Goal: Task Accomplishment & Management: Manage account settings

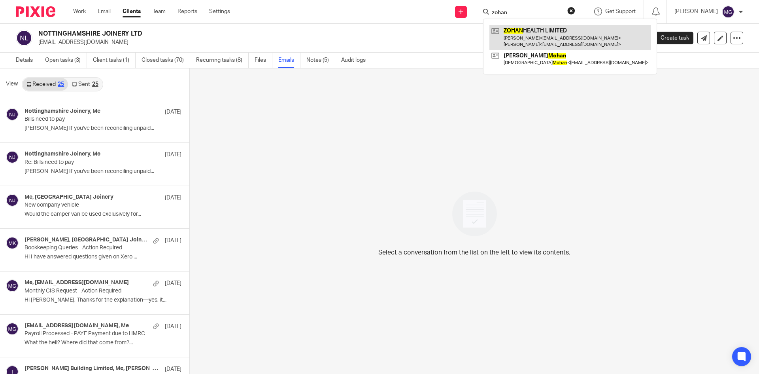
type input "zohan"
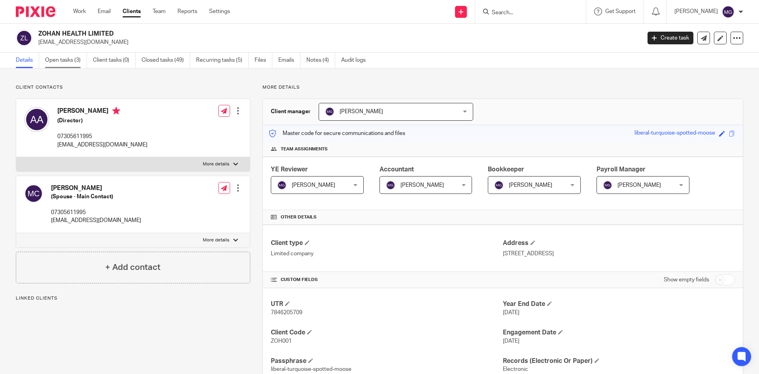
click at [57, 63] on link "Open tasks (3)" at bounding box center [66, 60] width 42 height 15
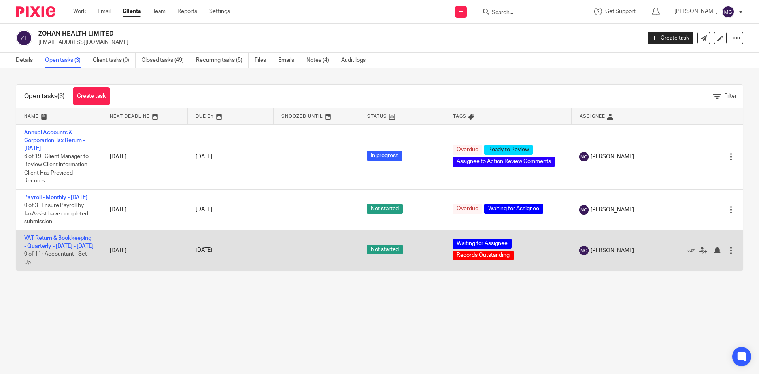
click at [43, 257] on td "VAT Return & Bookkeeping - Quarterly - [DATE] - [DATE] 0 of 11 · Accountant - S…" at bounding box center [59, 250] width 86 height 40
click at [47, 249] on link "VAT Return & Bookkeeping - Quarterly - [DATE] - [DATE]" at bounding box center [58, 241] width 69 height 13
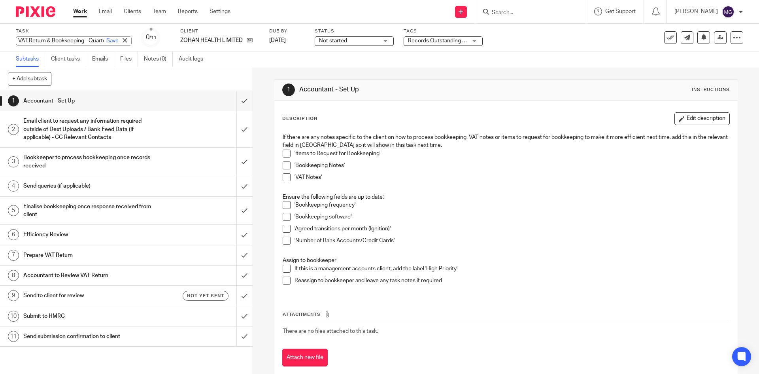
click at [71, 40] on div "VAT Return & Bookkeeping - Quarterly - June - August, 2025 Save VAT Return & Bo…" at bounding box center [74, 40] width 116 height 9
click at [57, 40] on input "VAT Return & Bookkeeping - Quarterly - June - August, 2025" at bounding box center [74, 40] width 116 height 9
drag, startPoint x: 57, startPoint y: 40, endPoint x: 148, endPoint y: 45, distance: 91.1
click at [148, 45] on div "Task VAT Return & Bookkeeping - Quarterly - June - August, 2025 Save VAT Return…" at bounding box center [319, 37] width 606 height 19
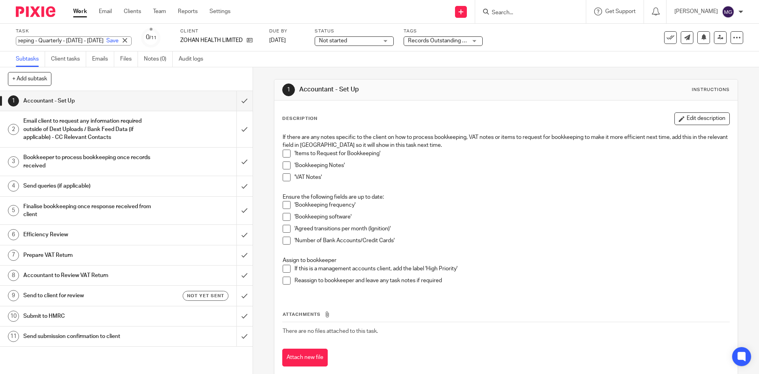
scroll to position [0, 0]
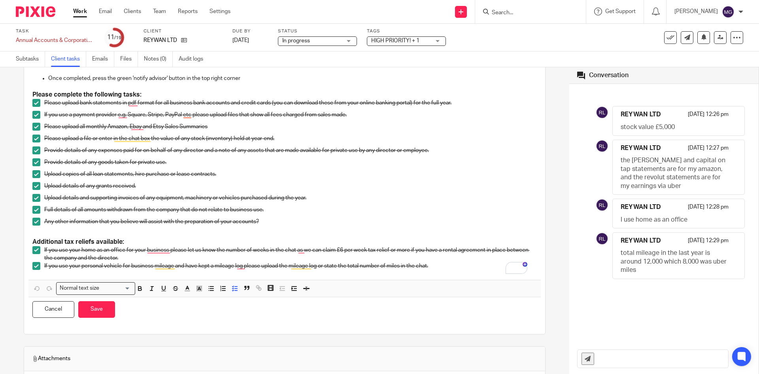
scroll to position [189, 0]
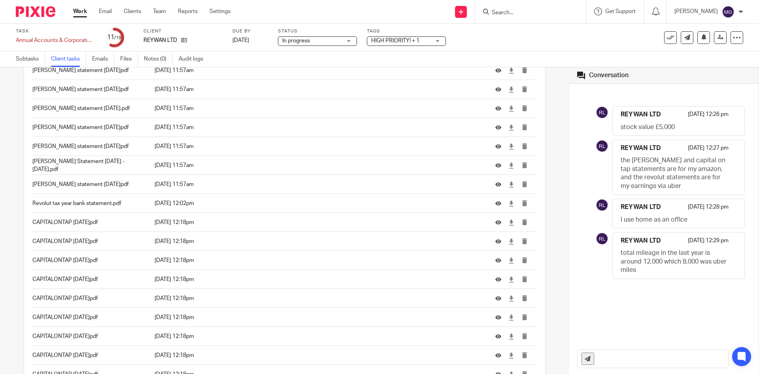
drag, startPoint x: 659, startPoint y: 272, endPoint x: 600, endPoint y: 253, distance: 61.3
click at [600, 253] on div "REYWAN LTD 13 Jul 2025 12:29 pm total mileage in the last year is around 12,000…" at bounding box center [664, 255] width 145 height 47
click at [614, 361] on input "text" at bounding box center [663, 359] width 130 height 18
click at [695, 358] on input "Hey Reywan, is the 12,000 mileage a total of uber and personal miles or a total…" at bounding box center [663, 359] width 130 height 18
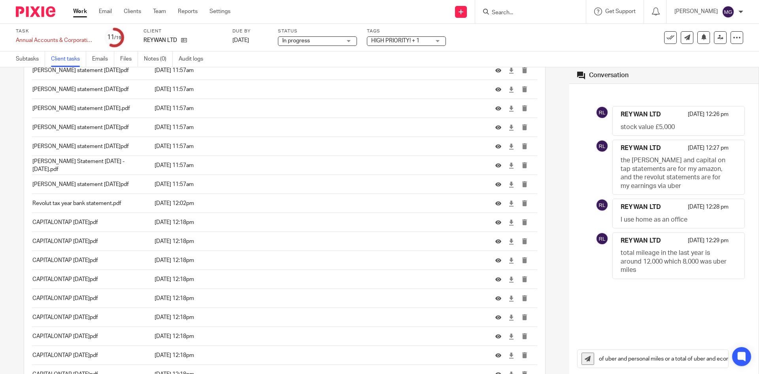
click at [695, 358] on input "Hey Reywan, is the 12,000 mileage a total of uber and personal miles or a total…" at bounding box center [663, 359] width 130 height 18
click at [684, 361] on input "Hey Reywan, is the 12,000 mileage a total of uber and personal miles or a total…" at bounding box center [663, 359] width 130 height 18
drag, startPoint x: 643, startPoint y: 361, endPoint x: 696, endPoint y: 356, distance: 52.4
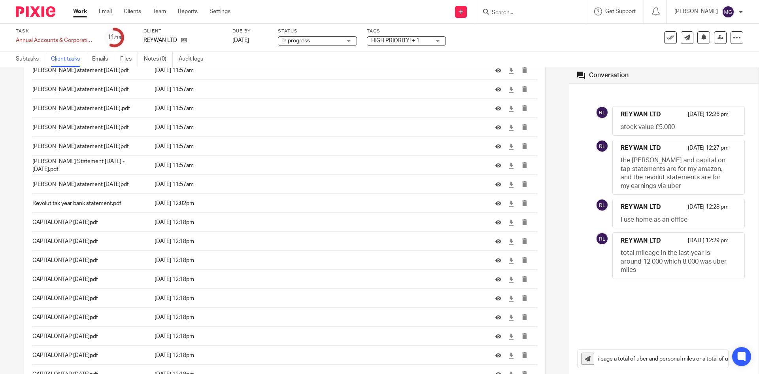
click at [696, 356] on input "Hey Reywan, is the 12,000 mileage a total of uber and personal miles or a total…" at bounding box center [663, 359] width 130 height 18
click at [700, 364] on input "Hey Reywan, is the 12,000 mileage a total of uber and personal miles or a total…" at bounding box center [663, 359] width 130 height 18
click at [721, 357] on input "Hey Reywan, is the 12,000 mileage a total of uber and personal miles or a total…" at bounding box center [663, 359] width 130 height 18
drag, startPoint x: 712, startPoint y: 359, endPoint x: 737, endPoint y: 360, distance: 25.3
click at [737, 360] on body "Work Email Clients Team Reports Settings Work Email Clients Team Reports Settin…" at bounding box center [379, 187] width 759 height 374
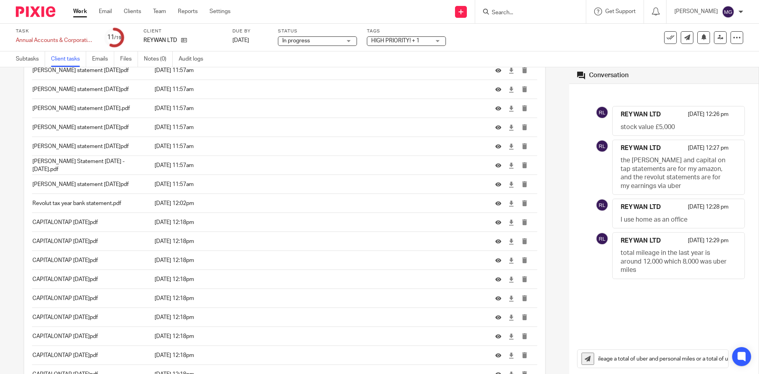
click at [721, 359] on input "Hey Reywan, is the 12,000 mileage a total of uber and personal miles or a total…" at bounding box center [663, 359] width 130 height 18
click at [623, 363] on input "Hey Reywan, is the 12,000 mileage a total of uber and personal miles or a total…" at bounding box center [663, 359] width 130 height 18
drag, startPoint x: 614, startPoint y: 360, endPoint x: 541, endPoint y: 354, distance: 73.4
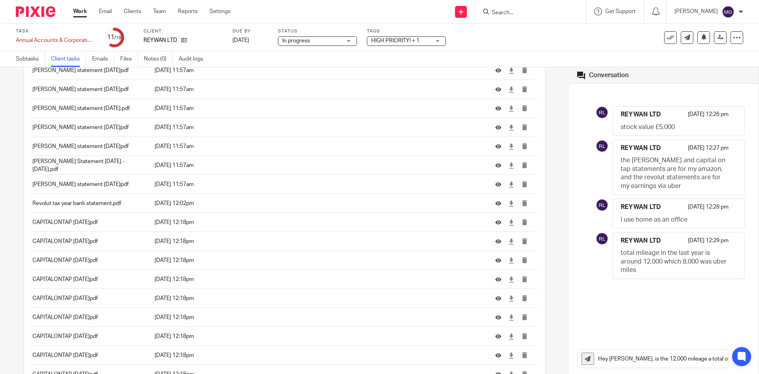
click at [541, 354] on div "Task list · Mark as done by the client on 13 Jul at 12:29 pm Send to client Sen…" at bounding box center [379, 220] width 759 height 306
click at [648, 365] on input "Hey Reywan, is the 12,000 mileage a total of uber and personal miles or a total…" at bounding box center [663, 359] width 130 height 18
click at [664, 361] on input "Hey Reywan, is the 12,000 mileage a total of uber and personal miles or a total…" at bounding box center [663, 359] width 130 height 18
click at [702, 357] on input "Hey Reywan, is the 12,000 mileage a total of uber and personal miles or a total…" at bounding box center [663, 359] width 130 height 18
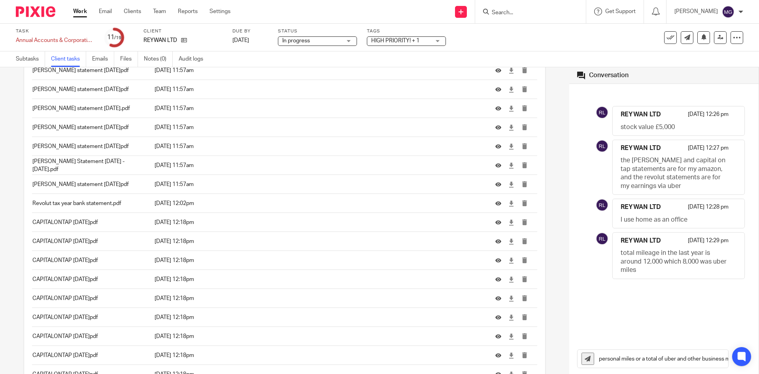
drag, startPoint x: 697, startPoint y: 361, endPoint x: 695, endPoint y: 357, distance: 4.4
click at [695, 357] on input "Hey Reywan, is the 12,000 mileage a total of uber and personal miles or a total…" at bounding box center [663, 359] width 130 height 18
click at [669, 362] on input "Hey Reywan, is the 12,000 mileage a total of uber and personal miles or a total…" at bounding box center [663, 359] width 130 height 18
click at [667, 361] on input "Hey Reywan, is the 12,000 mileage a total of uber and personal miles or a total…" at bounding box center [663, 359] width 130 height 18
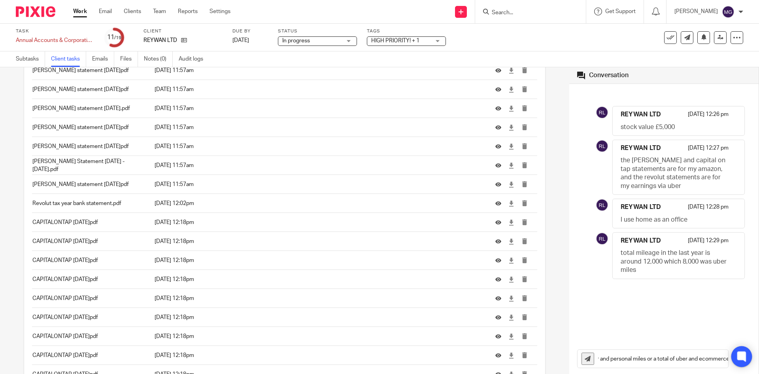
scroll to position [0, 172]
drag, startPoint x: 713, startPoint y: 361, endPoint x: 739, endPoint y: 358, distance: 25.5
click at [739, 358] on body "Work Email Clients Team Reports Settings Work Email Clients Team Reports Settin…" at bounding box center [379, 187] width 759 height 374
click at [717, 359] on input "Hey Reywan, is the 12,000 mileage a total of uber and personal miles or a total…" at bounding box center [663, 359] width 130 height 18
click at [721, 359] on input "Hey Reywan, is the 12,000 mileage a total of uber and personal miles or a total…" at bounding box center [663, 359] width 130 height 18
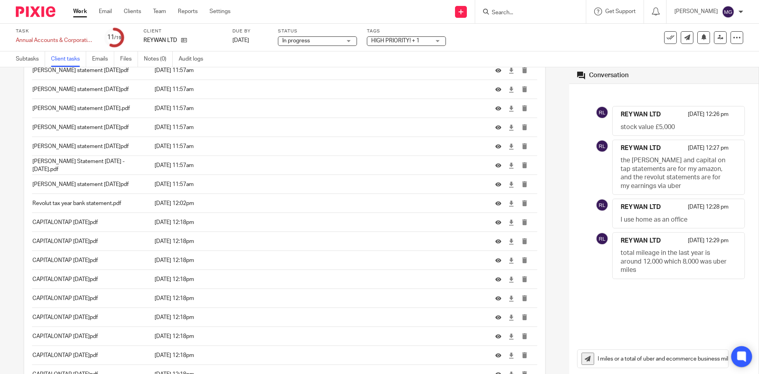
scroll to position [0, 173]
type input "Hey Reywan, is the 12,000 mileage a total of uber and personal miles or a total…"
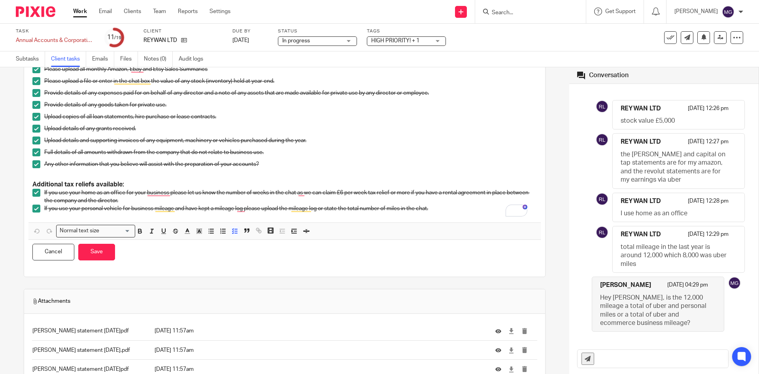
scroll to position [119, 0]
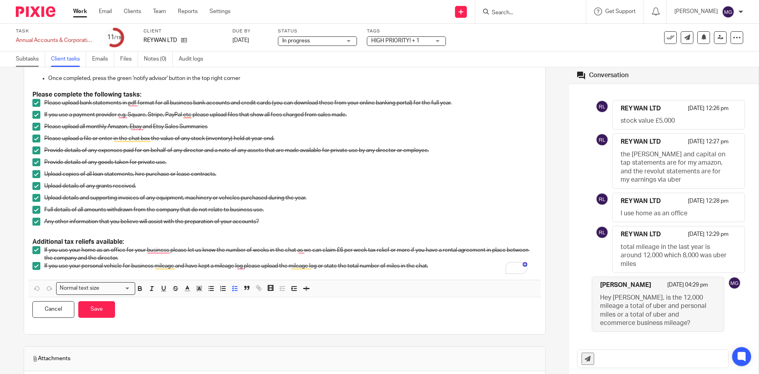
click at [27, 59] on link "Subtasks" at bounding box center [30, 58] width 29 height 15
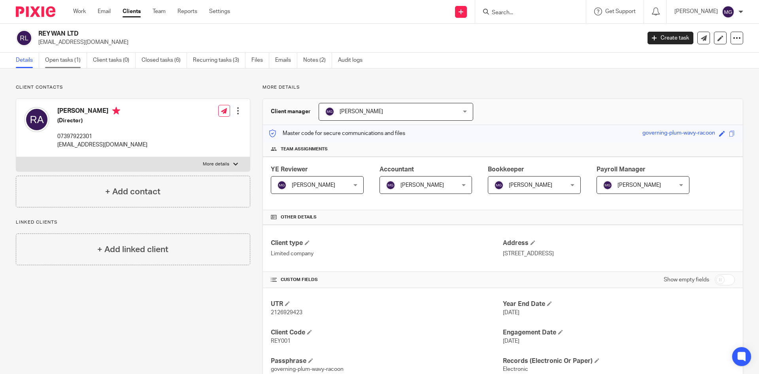
click at [70, 68] on link "Open tasks (1)" at bounding box center [66, 60] width 42 height 15
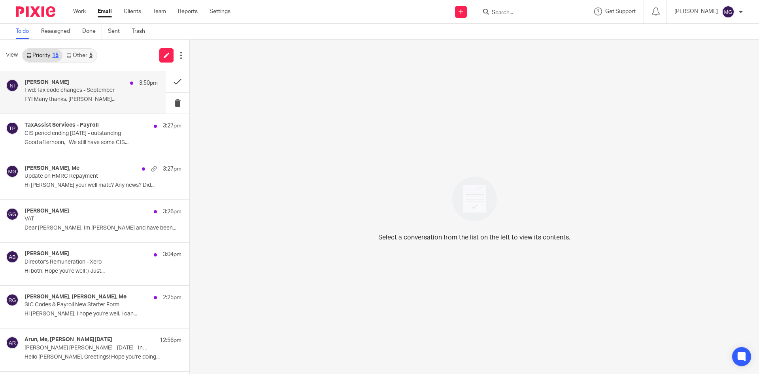
click at [108, 97] on p "FYI Many thanks, Naeem Ibrahim Senior..." at bounding box center [91, 99] width 133 height 7
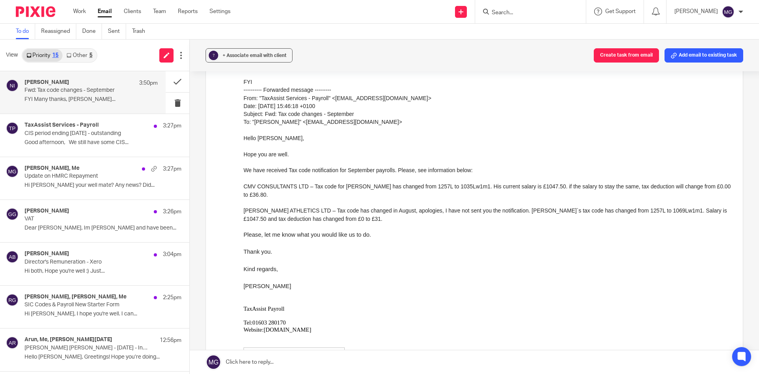
scroll to position [79, 0]
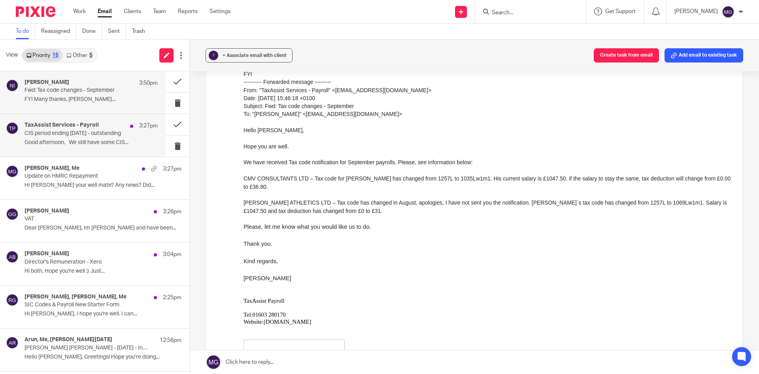
click at [84, 141] on p "Good afternoon, We still have some CIS..." at bounding box center [91, 142] width 133 height 7
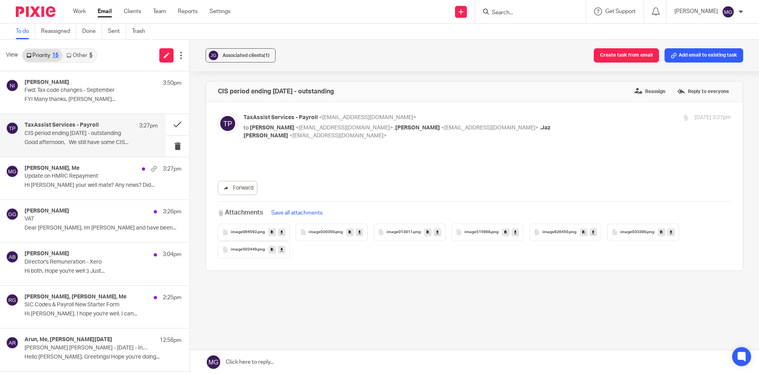
scroll to position [0, 0]
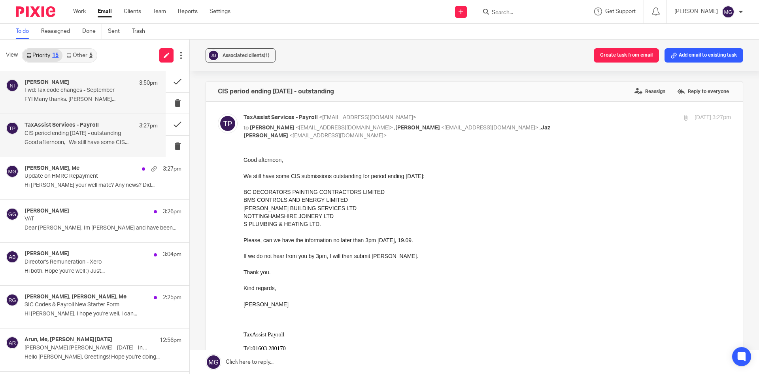
click at [116, 92] on p "Fwd: Tax code changes - September" at bounding box center [78, 90] width 107 height 7
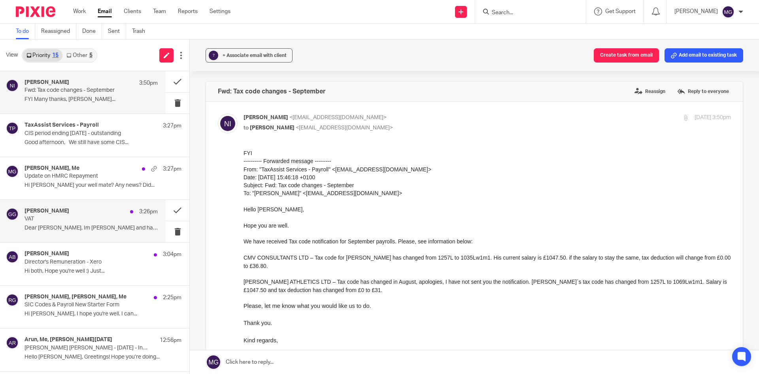
click at [98, 219] on p "VAT" at bounding box center [78, 219] width 107 height 7
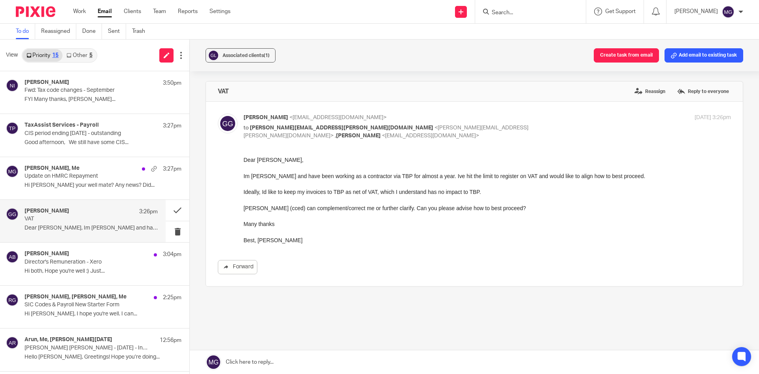
drag, startPoint x: 102, startPoint y: 206, endPoint x: 90, endPoint y: 216, distance: 15.4
click at [90, 216] on p "VAT" at bounding box center [78, 219] width 107 height 7
drag, startPoint x: 97, startPoint y: 181, endPoint x: 57, endPoint y: 215, distance: 52.5
click at [57, 215] on div "Gabriel Gebara 3:26pm" at bounding box center [91, 212] width 133 height 8
click at [69, 270] on p "Hi both, Hope you're well :) Just..." at bounding box center [91, 271] width 133 height 7
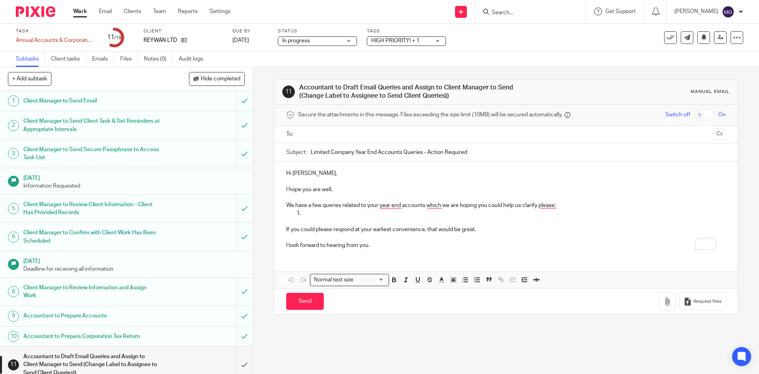
click at [380, 198] on p "To enrich screen reader interactions, please activate Accessibility in Grammarl…" at bounding box center [505, 197] width 439 height 8
click at [508, 56] on div "Subtasks Client tasks Emails Files Notes (0) Audit logs" at bounding box center [379, 59] width 759 height 16
click at [460, 35] on div "Task Annual Accounts & Corporation Tax Return - April 30, 2025 Save Annual Acco…" at bounding box center [319, 37] width 606 height 19
click at [417, 43] on span "HIGH PRIORITY! + 1" at bounding box center [395, 41] width 48 height 6
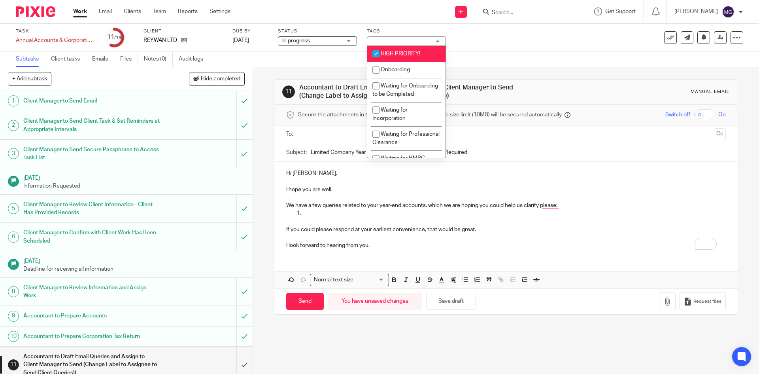
click at [406, 56] on span "HIGH PRIORITY!" at bounding box center [401, 54] width 40 height 6
click at [405, 56] on span "HIGH PRIORITY!" at bounding box center [401, 54] width 40 height 6
checkbox input "false"
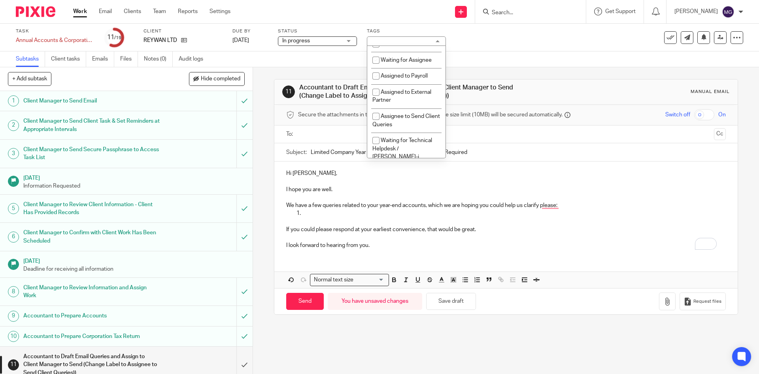
scroll to position [198, 0]
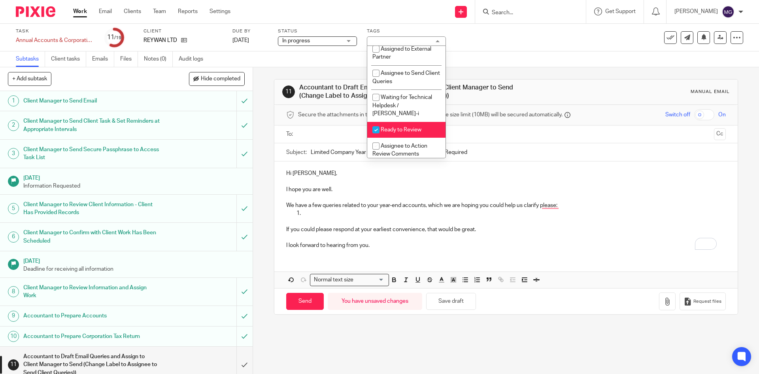
click at [403, 133] on li "Ready to Review" at bounding box center [406, 130] width 78 height 16
checkbox input "false"
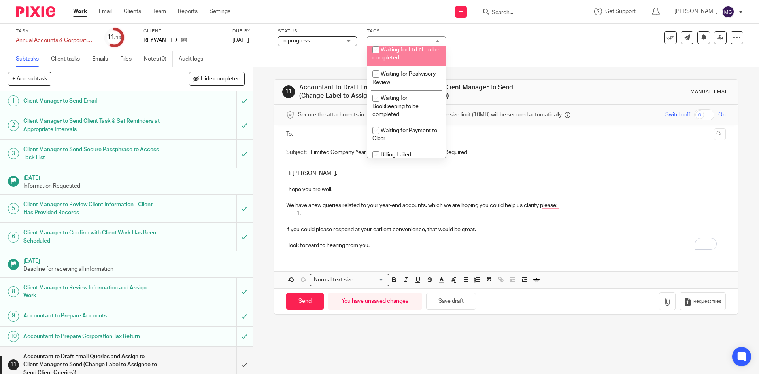
scroll to position [469, 0]
click at [404, 52] on li "Waiting for client - Query" at bounding box center [406, 40] width 78 height 24
checkbox input "true"
click at [547, 48] on div "Task Annual Accounts & Corporation Tax Return - April 30, 2025 Save Annual Acco…" at bounding box center [379, 38] width 759 height 28
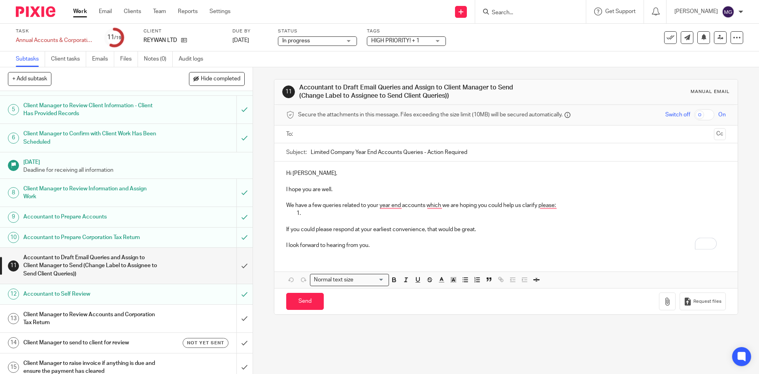
scroll to position [158, 0]
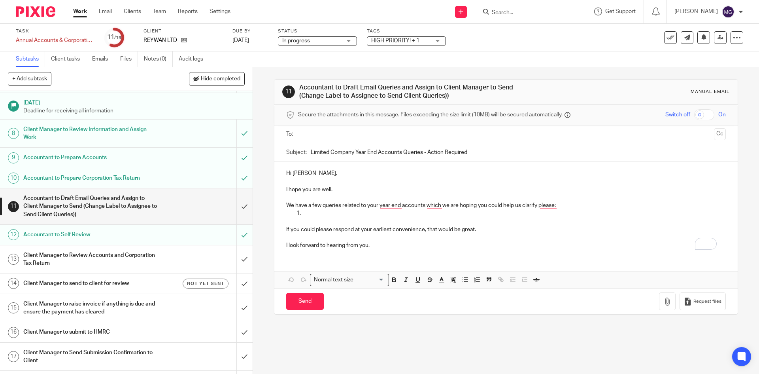
click at [408, 45] on div "HIGH PRIORITY! + 1" at bounding box center [406, 40] width 79 height 9
click at [156, 61] on link "Notes (0)" at bounding box center [158, 58] width 29 height 15
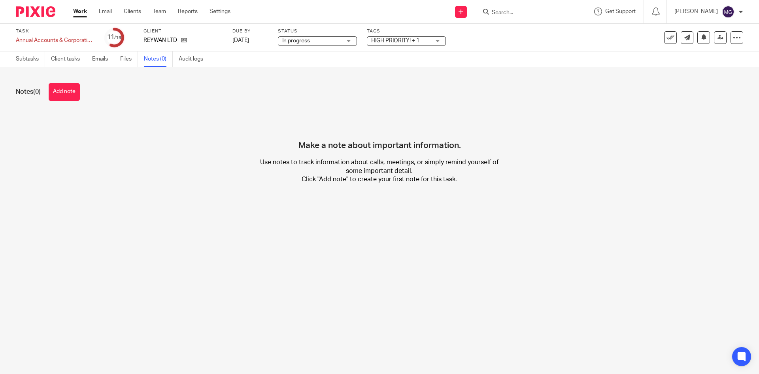
click at [62, 91] on button "Add note" at bounding box center [64, 92] width 31 height 18
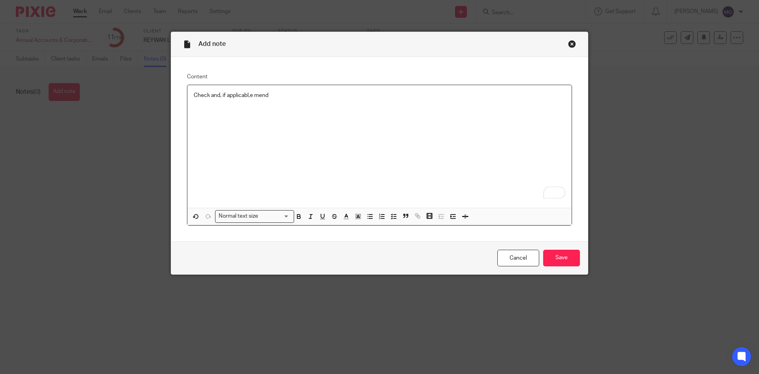
click at [296, 100] on div "Check and, if applicabl,e mend" at bounding box center [379, 146] width 384 height 123
click at [573, 261] on input "Save" at bounding box center [561, 258] width 37 height 17
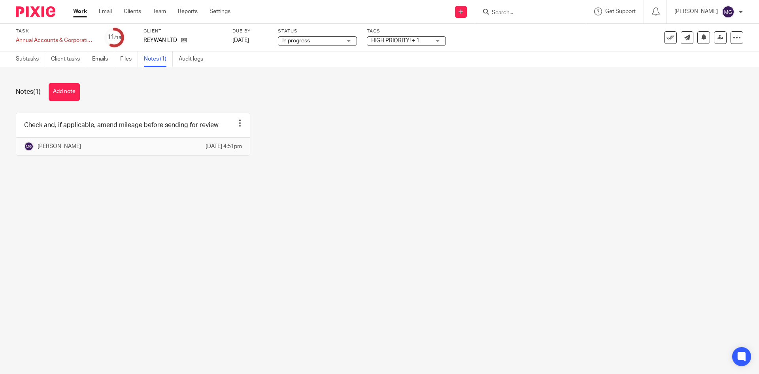
drag, startPoint x: 556, startPoint y: 243, endPoint x: 557, endPoint y: 168, distance: 75.1
click at [557, 237] on main "Task Annual Accounts & Corporation Tax Return - [DATE] Save Annual Accounts & C…" at bounding box center [379, 187] width 759 height 374
